Goal: Task Accomplishment & Management: Manage account settings

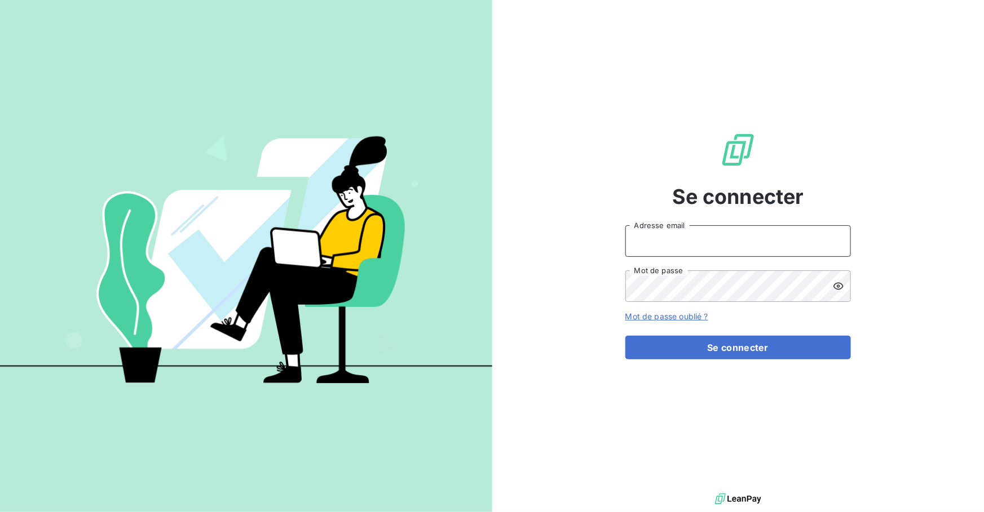
click at [338, 243] on input "Adresse email" at bounding box center [737, 241] width 225 height 32
type input "[PERSON_NAME][EMAIL_ADDRESS][DOMAIN_NAME]"
click at [338, 243] on button "Se connecter" at bounding box center [737, 348] width 225 height 24
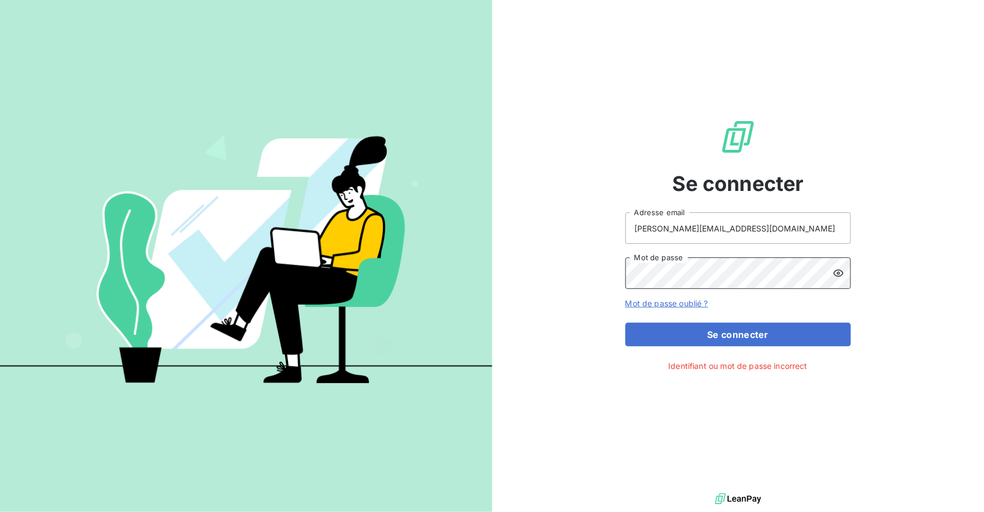
click at [338, 243] on button "Se connecter" at bounding box center [737, 335] width 225 height 24
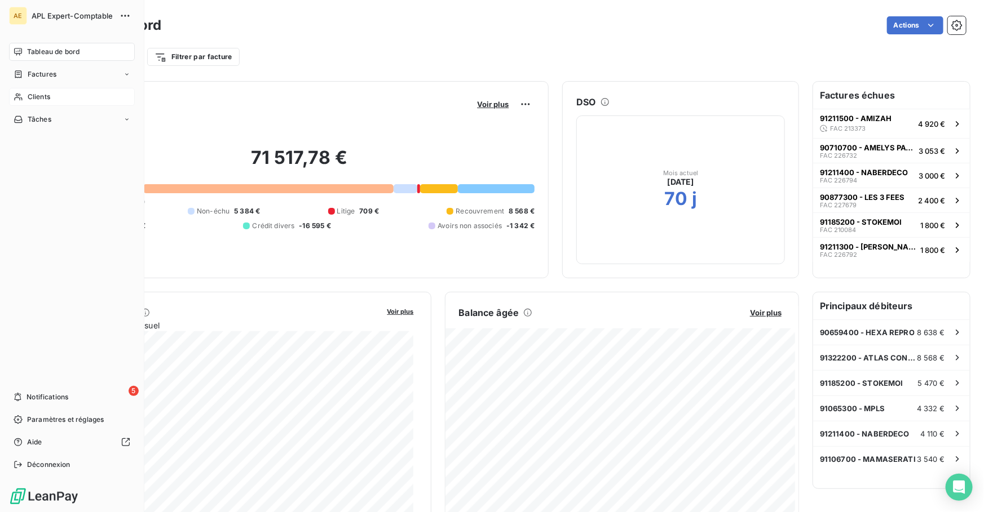
click at [50, 99] on span "Clients" at bounding box center [39, 97] width 23 height 10
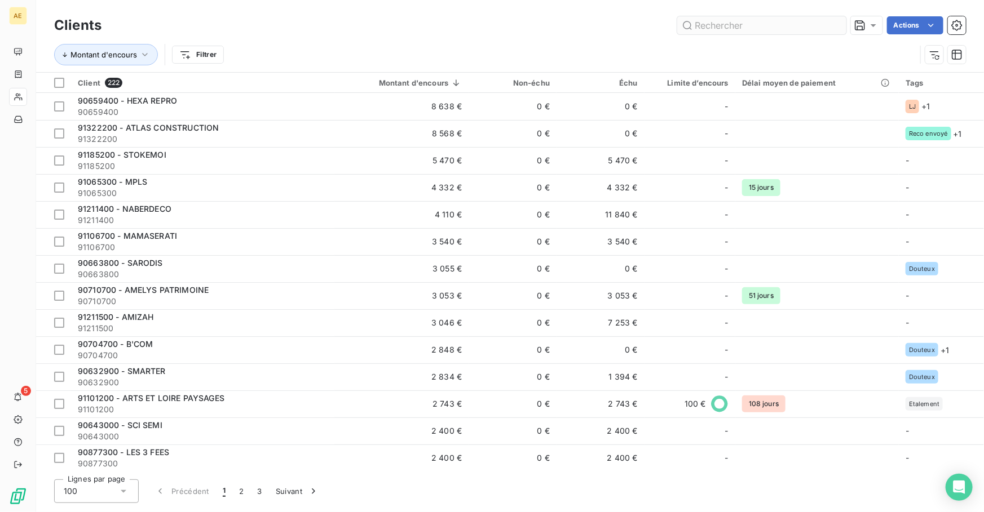
click at [338, 30] on input "text" at bounding box center [761, 25] width 169 height 18
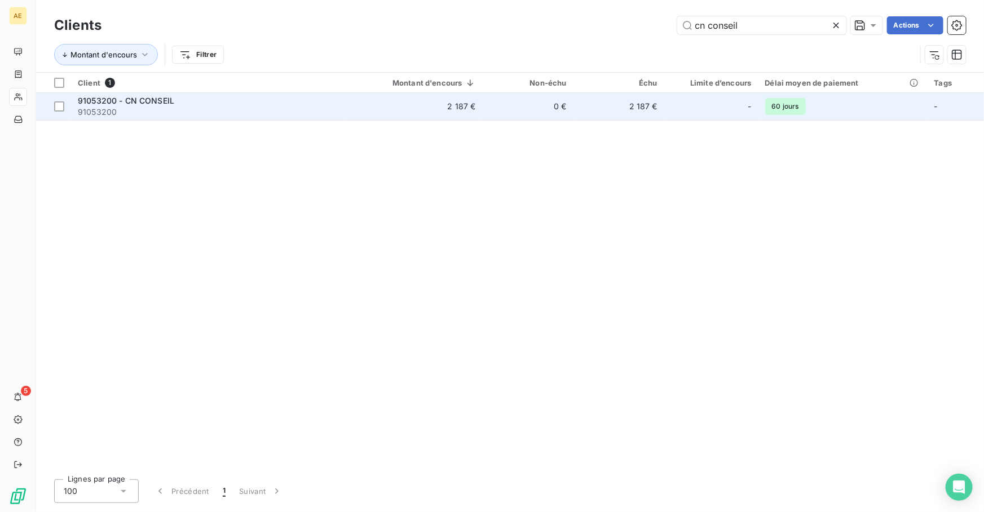
type input "cn conseil"
click at [192, 110] on span "91053200" at bounding box center [207, 112] width 259 height 11
